Goal: Information Seeking & Learning: Compare options

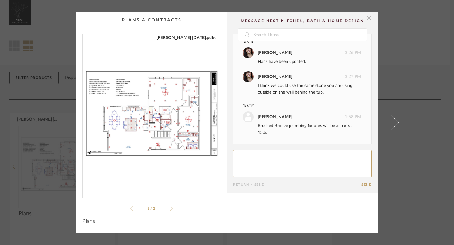
click at [367, 19] on span "button" at bounding box center [369, 18] width 12 height 12
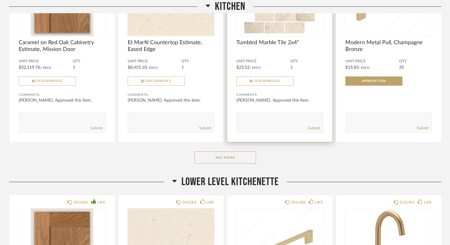
scroll to position [376, 0]
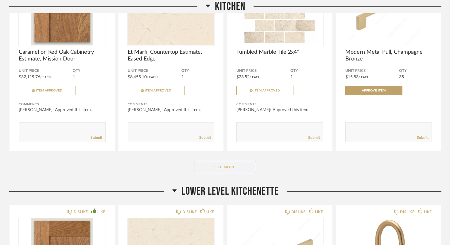
click at [224, 166] on button "See More" at bounding box center [225, 167] width 61 height 12
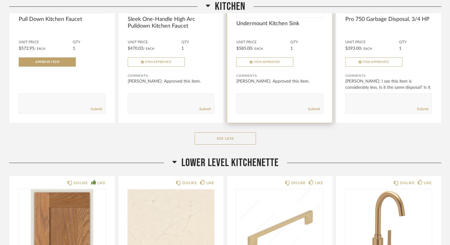
scroll to position [614, 0]
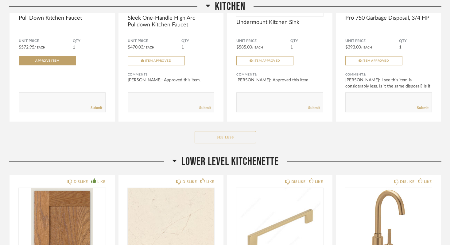
click at [223, 136] on button "See Less" at bounding box center [225, 137] width 61 height 12
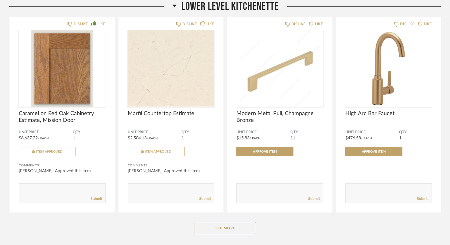
scroll to position [567, 0]
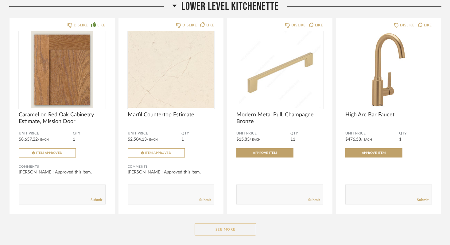
click at [227, 230] on button "See More" at bounding box center [225, 229] width 61 height 12
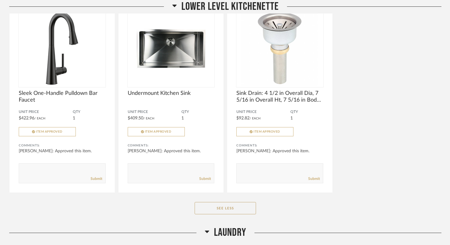
scroll to position [788, 0]
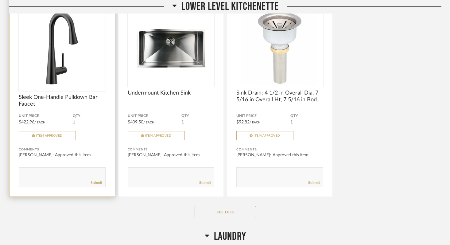
click at [73, 59] on img "0" at bounding box center [62, 48] width 87 height 77
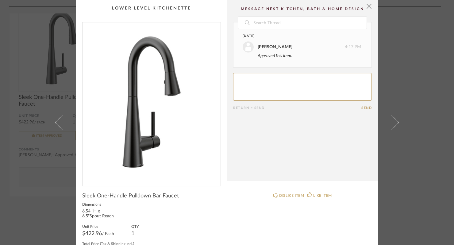
scroll to position [0, 0]
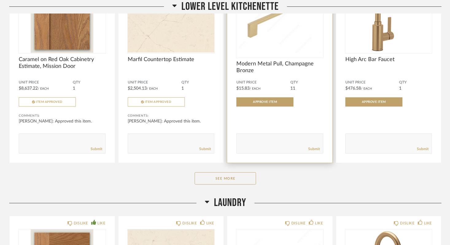
scroll to position [633, 0]
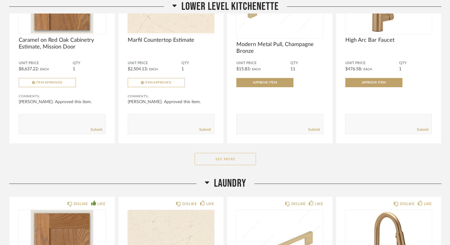
click at [231, 159] on button "See More" at bounding box center [225, 159] width 61 height 12
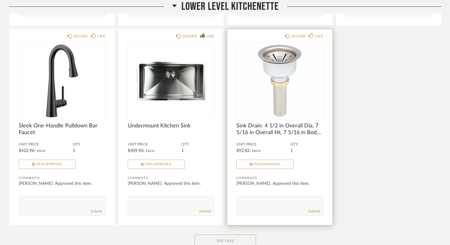
scroll to position [746, 0]
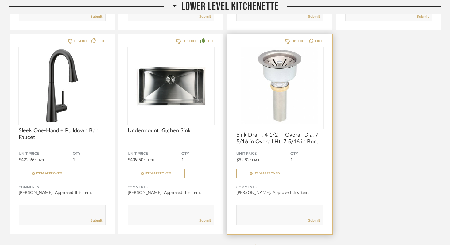
click at [285, 104] on img "0" at bounding box center [279, 85] width 87 height 77
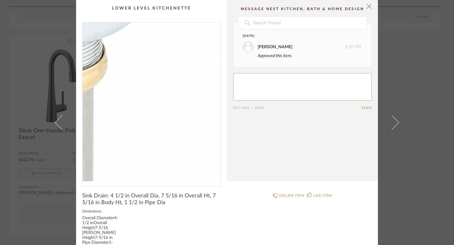
scroll to position [0, 0]
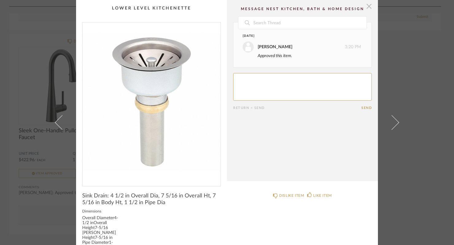
click at [367, 6] on span "button" at bounding box center [369, 6] width 12 height 12
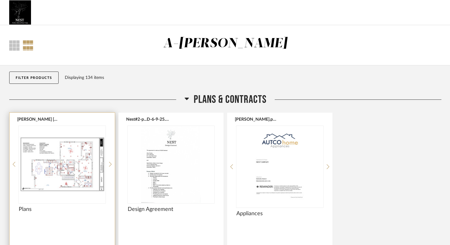
click at [73, 156] on div at bounding box center [62, 164] width 87 height 77
click at [75, 171] on img "0" at bounding box center [62, 164] width 87 height 77
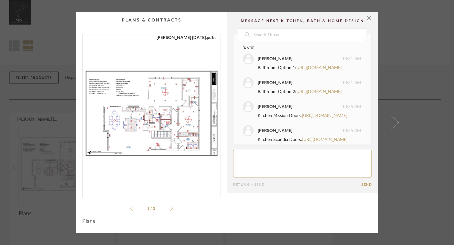
scroll to position [537, 0]
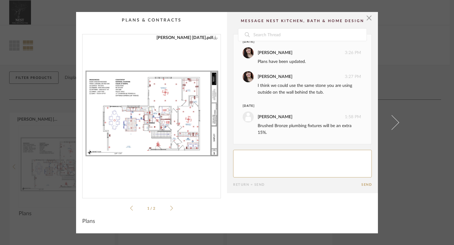
click at [181, 104] on img "0" at bounding box center [152, 113] width 138 height 159
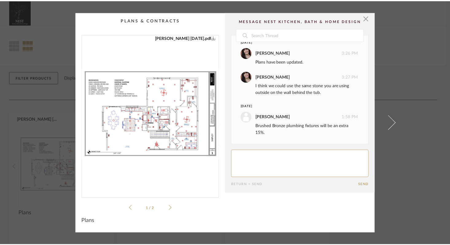
scroll to position [0, 0]
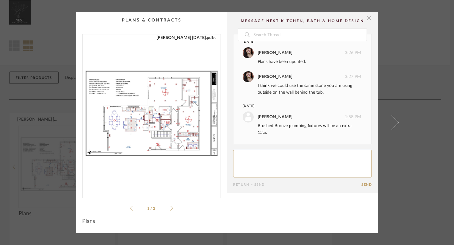
click at [367, 17] on span "button" at bounding box center [369, 18] width 12 height 12
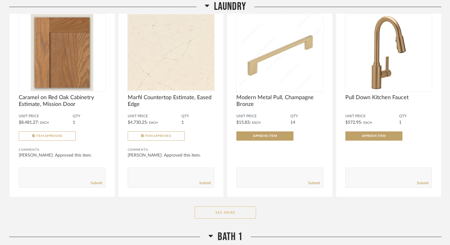
scroll to position [1039, 0]
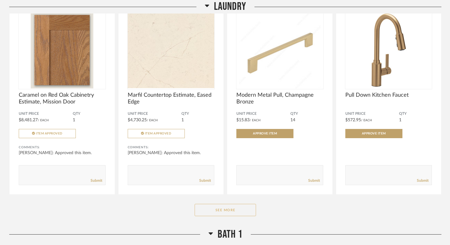
click at [220, 209] on button "See More" at bounding box center [225, 210] width 61 height 12
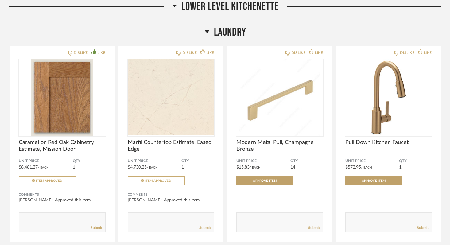
scroll to position [981, 0]
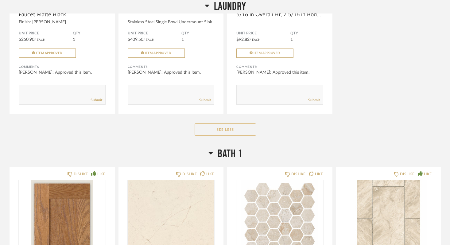
click at [226, 127] on button "See Less" at bounding box center [225, 129] width 61 height 12
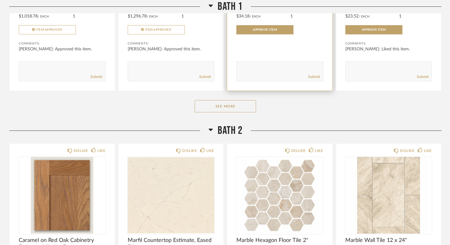
scroll to position [1398, 0]
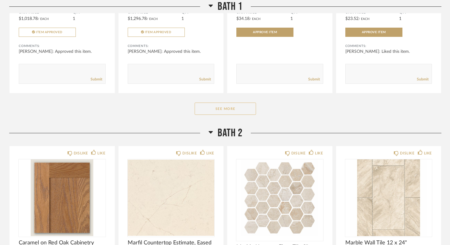
click at [226, 109] on button "See More" at bounding box center [225, 109] width 61 height 12
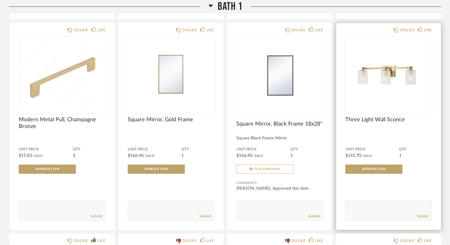
scroll to position [1485, 0]
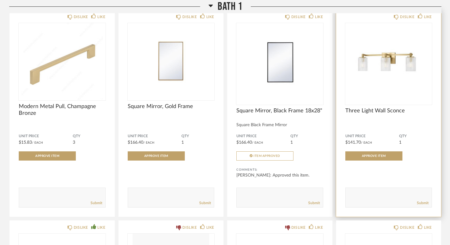
click at [394, 73] on img "0" at bounding box center [388, 61] width 87 height 77
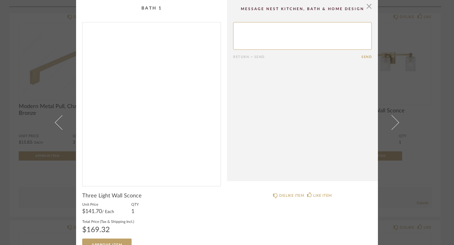
scroll to position [0, 0]
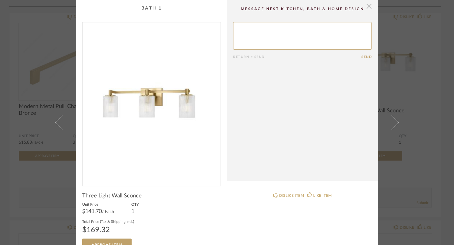
click at [367, 6] on span "button" at bounding box center [369, 6] width 12 height 12
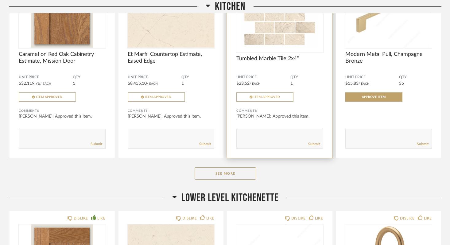
scroll to position [374, 0]
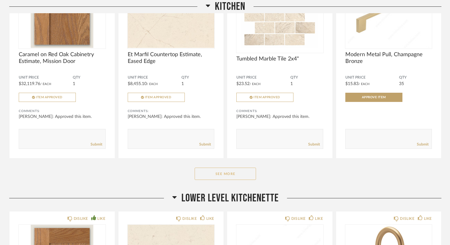
click at [233, 173] on button "See More" at bounding box center [225, 174] width 61 height 12
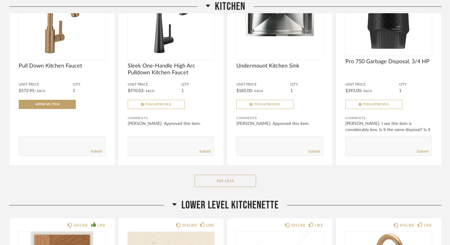
scroll to position [576, 0]
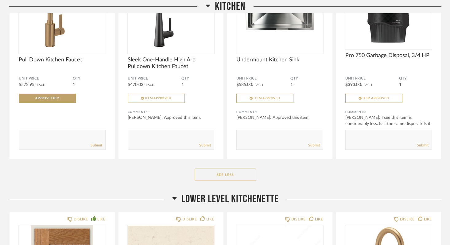
click at [223, 176] on button "See Less" at bounding box center [225, 175] width 61 height 12
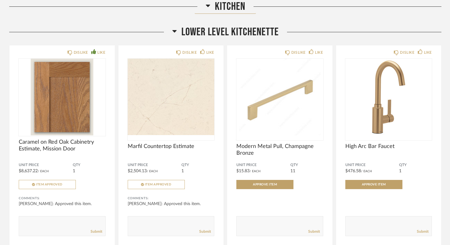
scroll to position [538, 0]
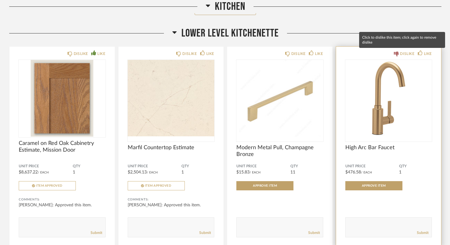
click at [403, 52] on div "DISLIKE" at bounding box center [407, 54] width 14 height 6
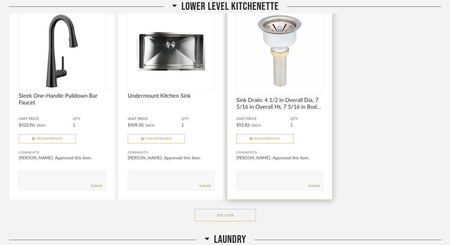
scroll to position [798, 0]
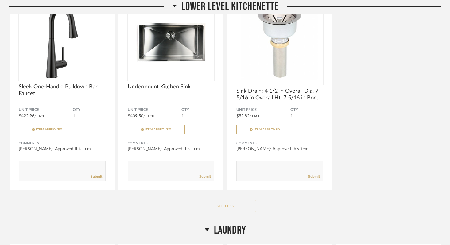
click at [226, 206] on button "See Less" at bounding box center [225, 206] width 61 height 12
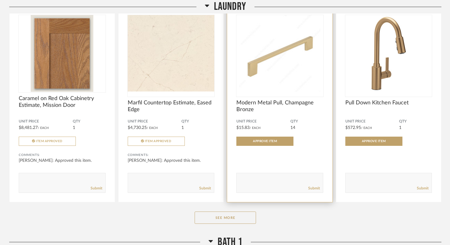
scroll to position [840, 0]
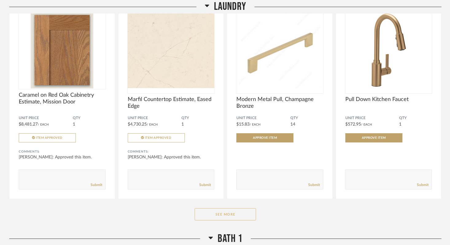
click at [230, 214] on button "See More" at bounding box center [225, 214] width 61 height 12
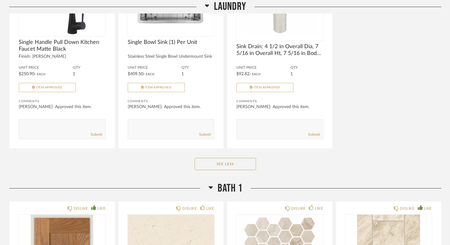
scroll to position [1097, 0]
click at [226, 163] on button "See Less" at bounding box center [225, 163] width 61 height 12
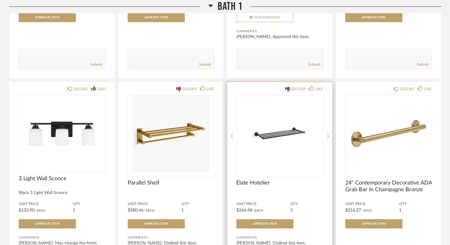
scroll to position [1429, 0]
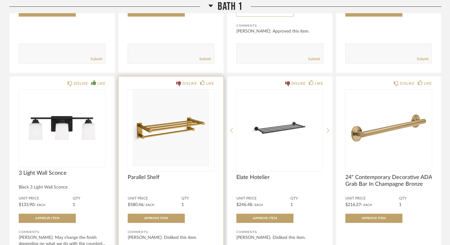
click at [168, 132] on img "0" at bounding box center [171, 128] width 87 height 77
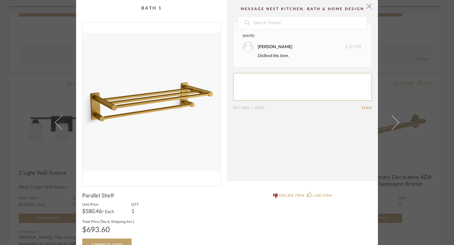
scroll to position [0, 0]
click at [366, 7] on span "button" at bounding box center [369, 6] width 12 height 12
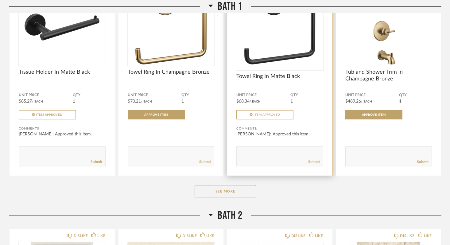
scroll to position [1940, 0]
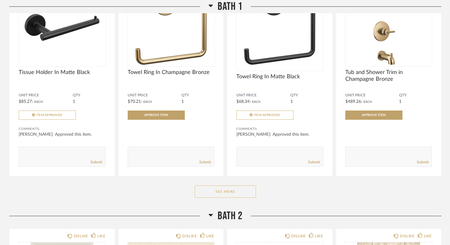
click at [228, 191] on button "See More" at bounding box center [225, 191] width 61 height 12
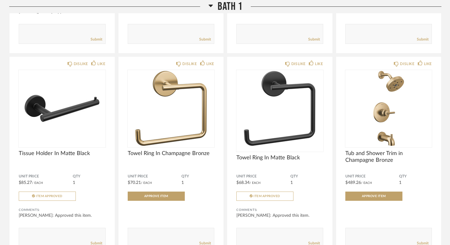
scroll to position [1858, 0]
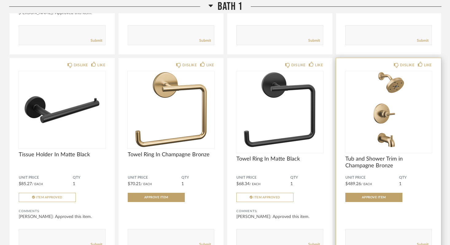
click at [390, 106] on img "0" at bounding box center [388, 109] width 87 height 77
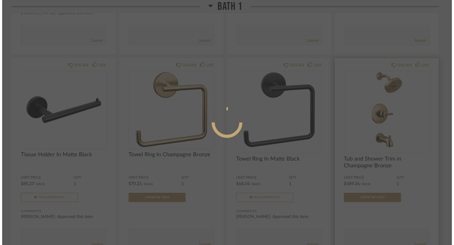
scroll to position [0, 0]
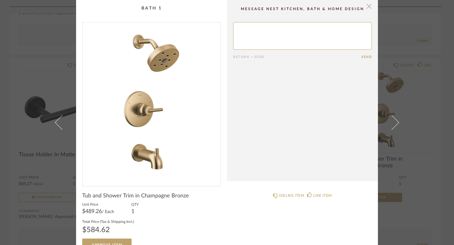
click at [367, 8] on span "button" at bounding box center [369, 6] width 12 height 12
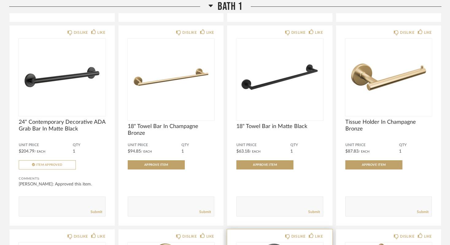
scroll to position [1682, 0]
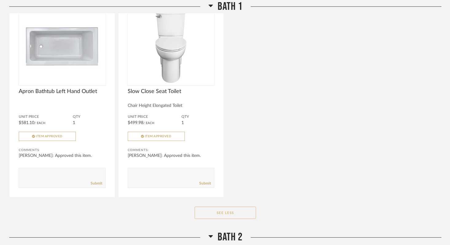
click at [224, 213] on button "See Less" at bounding box center [225, 213] width 61 height 12
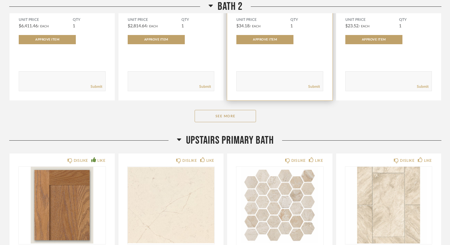
scroll to position [1451, 0]
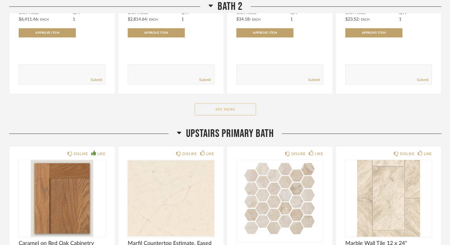
click at [231, 110] on button "See More" at bounding box center [225, 109] width 61 height 12
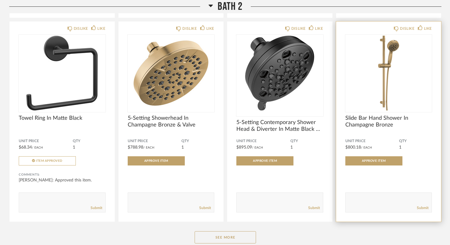
scroll to position [2141, 0]
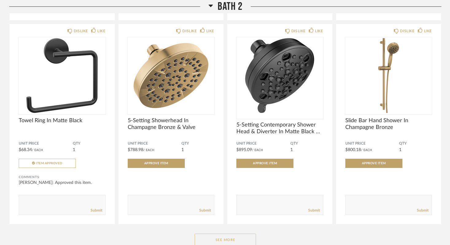
click at [223, 237] on button "See More" at bounding box center [225, 240] width 61 height 12
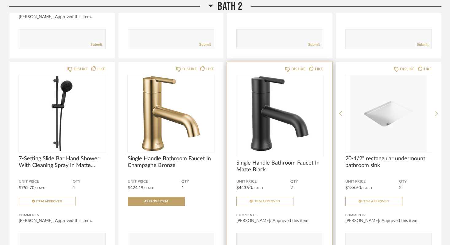
scroll to position [2299, 0]
